Goal: Find specific page/section: Find specific page/section

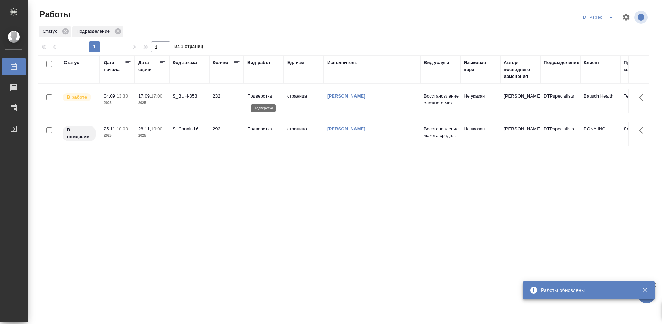
click at [251, 95] on p "Подверстка" at bounding box center [263, 96] width 33 height 7
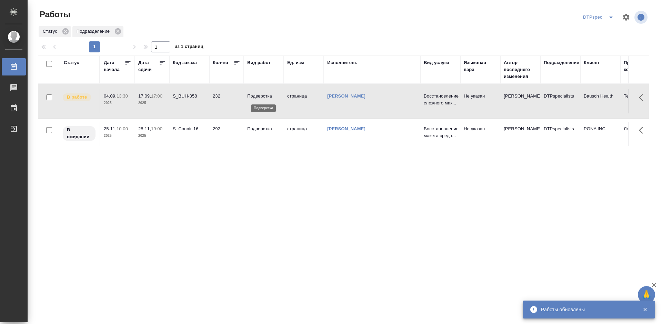
click at [251, 95] on p "Подверстка" at bounding box center [263, 96] width 33 height 7
click at [261, 96] on p "Подверстка" at bounding box center [263, 96] width 33 height 7
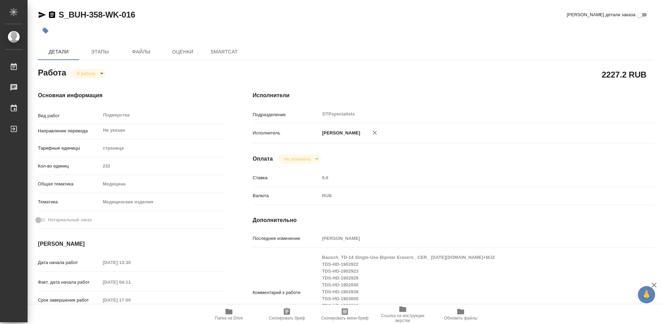
type textarea "x"
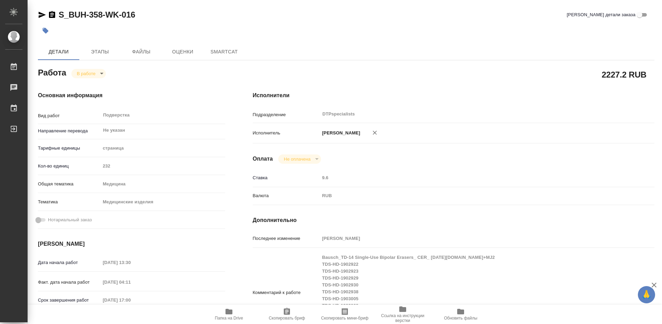
type textarea "x"
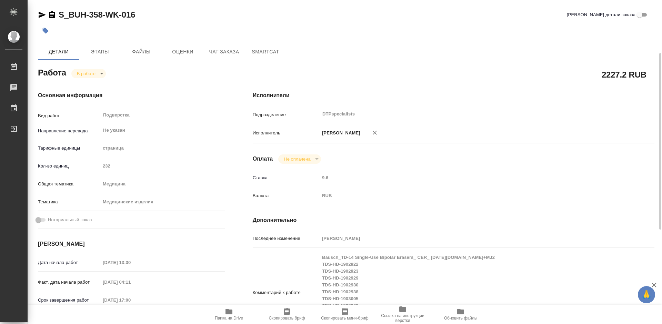
scroll to position [103, 0]
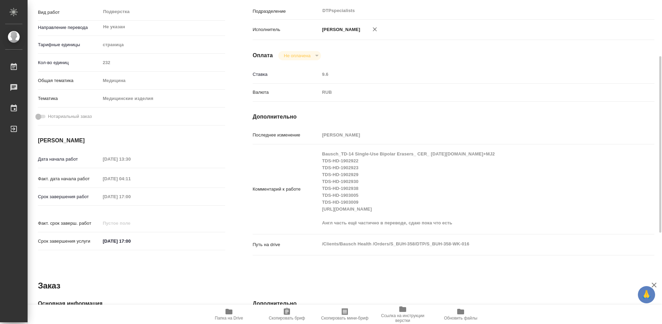
type textarea "x"
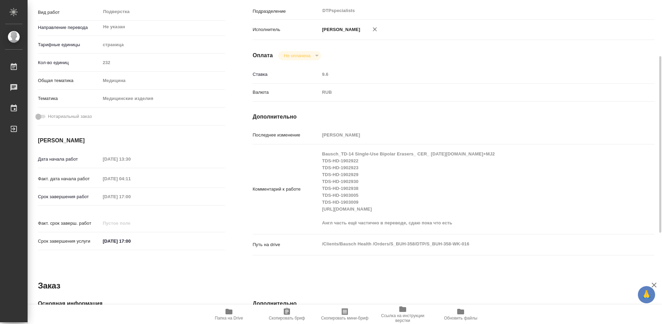
type textarea "x"
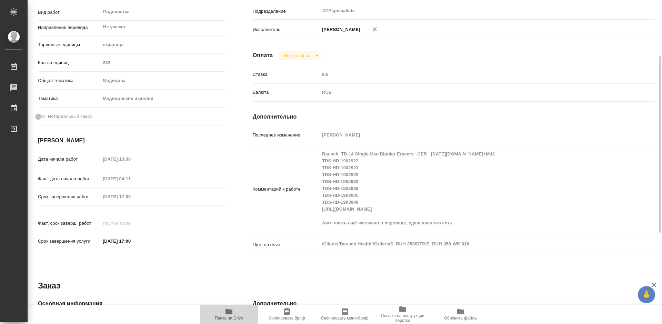
click at [215, 312] on span "Папка на Drive" at bounding box center [229, 314] width 50 height 13
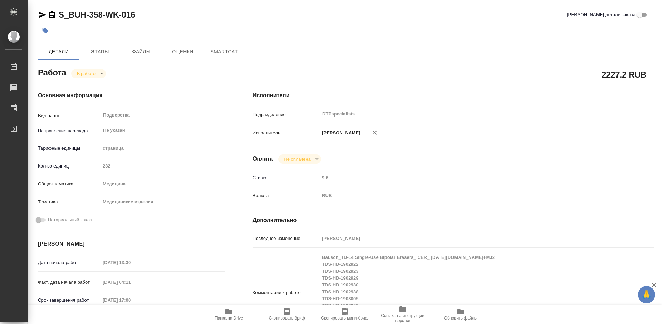
type textarea "x"
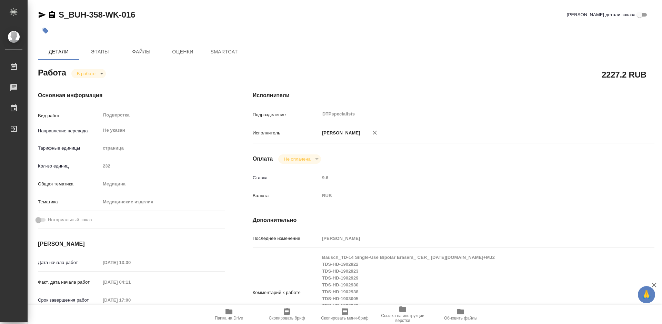
type textarea "x"
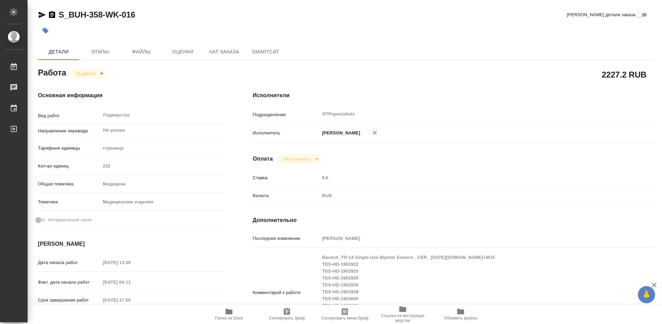
type textarea "x"
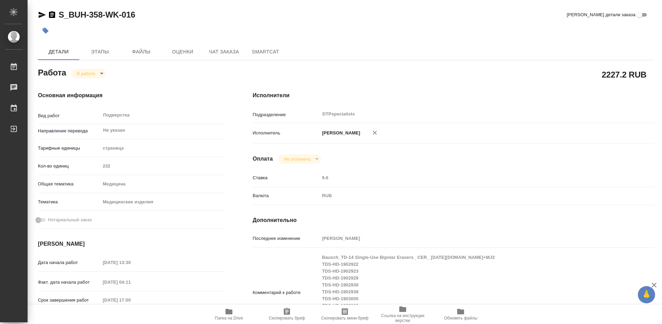
type textarea "x"
